Goal: Navigation & Orientation: Find specific page/section

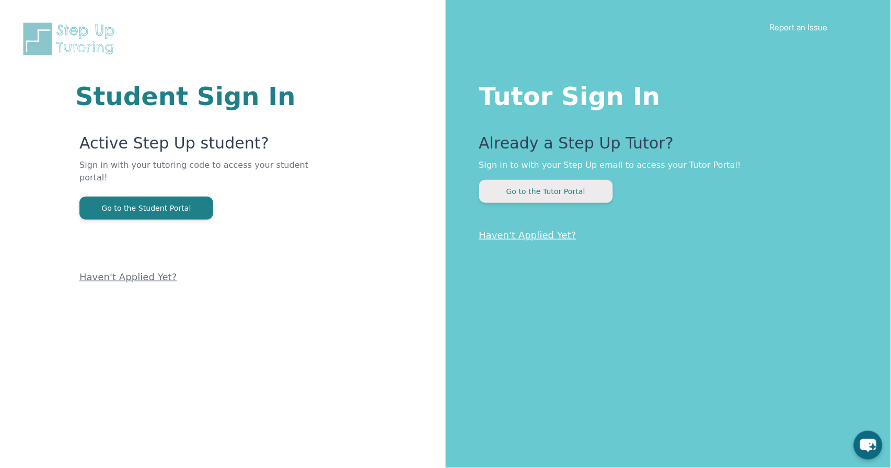
click at [527, 195] on button "Go to the Tutor Portal" at bounding box center [546, 191] width 134 height 23
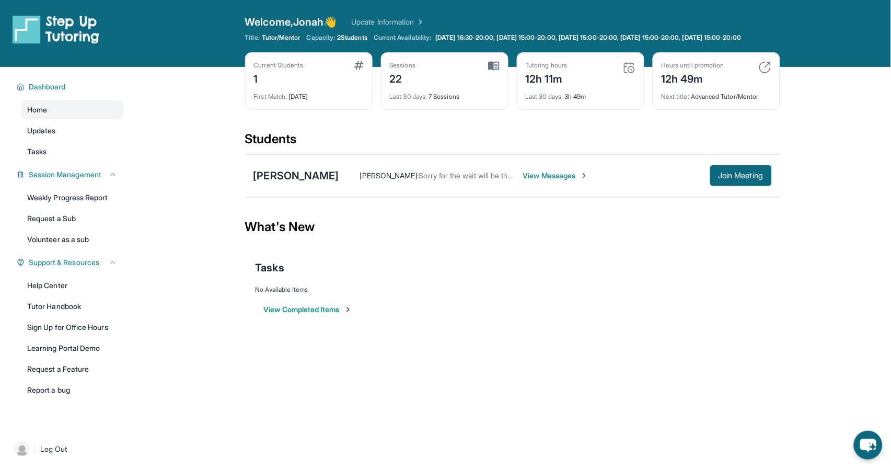
click at [334, 334] on main "Current Students 1 First Match : 2 months ago Sessions 22 Last 30 days : 7 Sess…" at bounding box center [512, 203] width 535 height 273
click at [322, 323] on div "View Completed Items" at bounding box center [513, 309] width 514 height 31
